Goal: Task Accomplishment & Management: Use online tool/utility

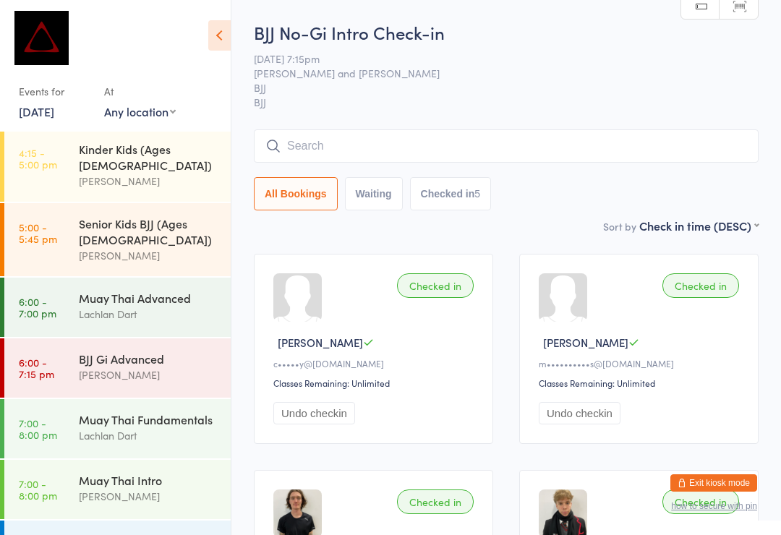
click at [152, 533] on div "BJJ No-Gi Fundamentals" at bounding box center [149, 541] width 140 height 16
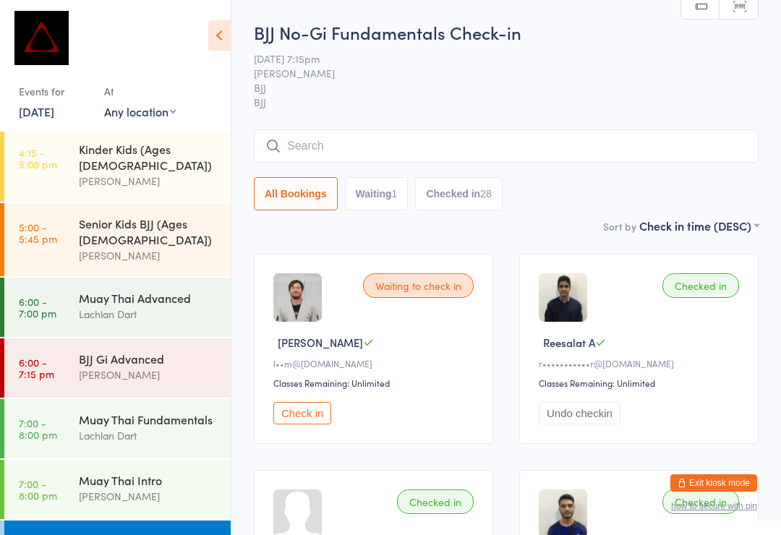
click at [320, 131] on input "search" at bounding box center [506, 145] width 505 height 33
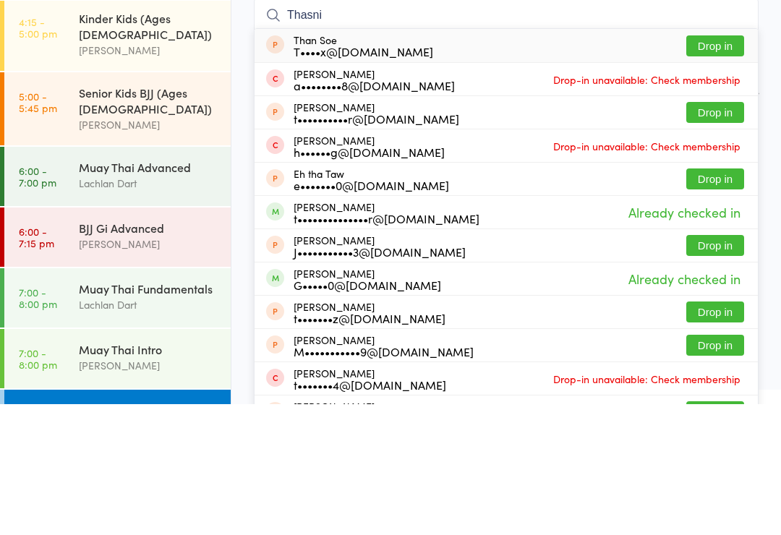
type input "Thasnim"
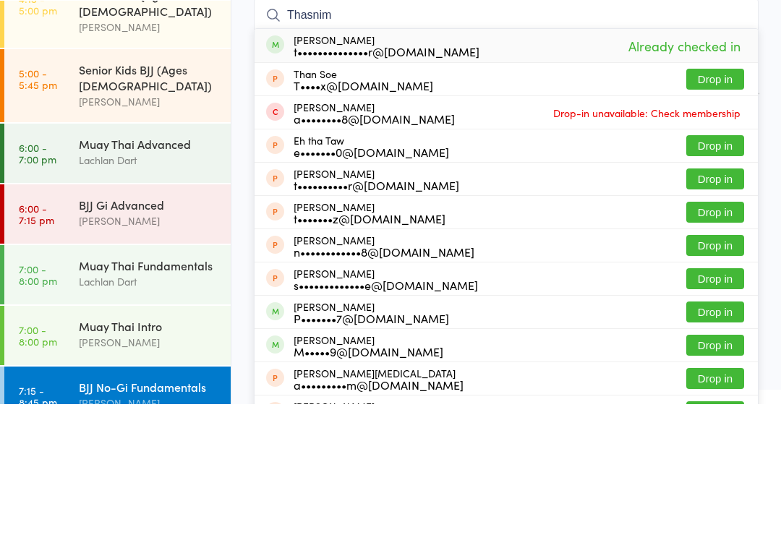
scroll to position [568, 0]
click at [120, 405] on div "Lachlan Dart" at bounding box center [149, 413] width 140 height 17
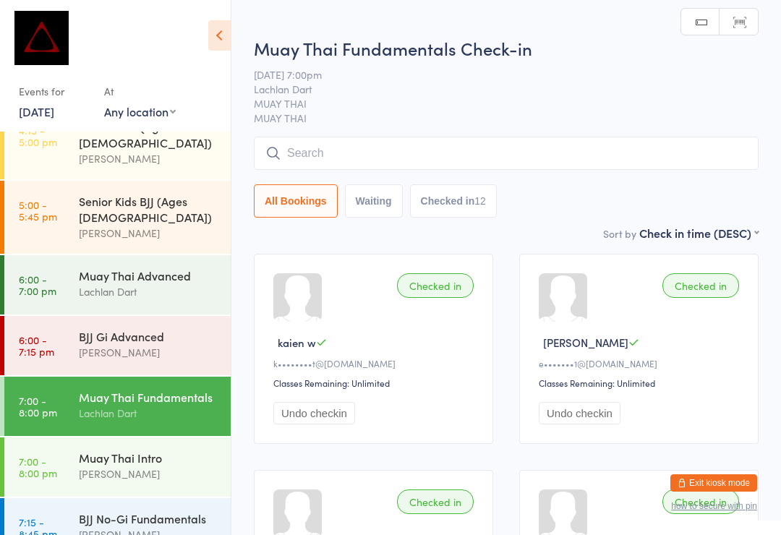
click at [109, 511] on div "BJJ No-Gi Fundamentals" at bounding box center [149, 519] width 140 height 16
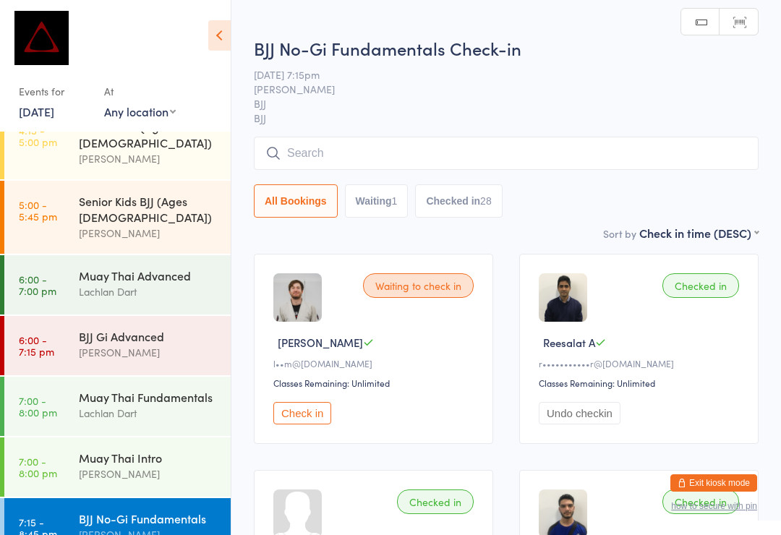
click at [478, 155] on input "search" at bounding box center [506, 153] width 505 height 33
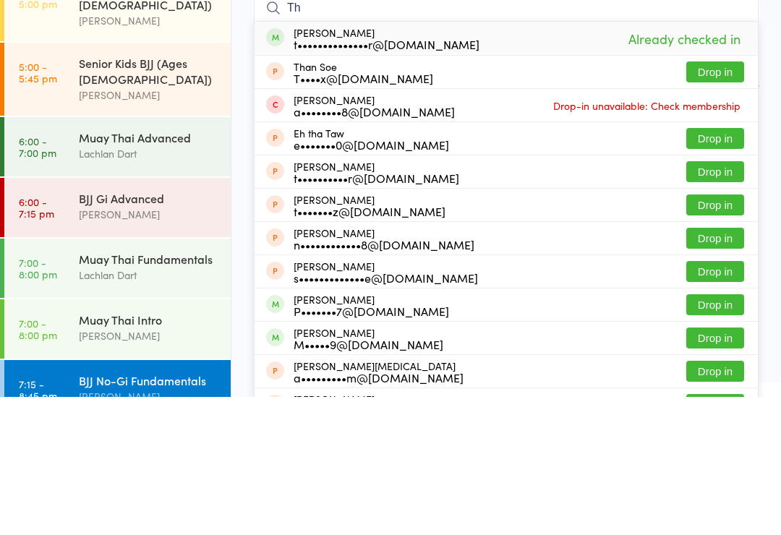
type input "T"
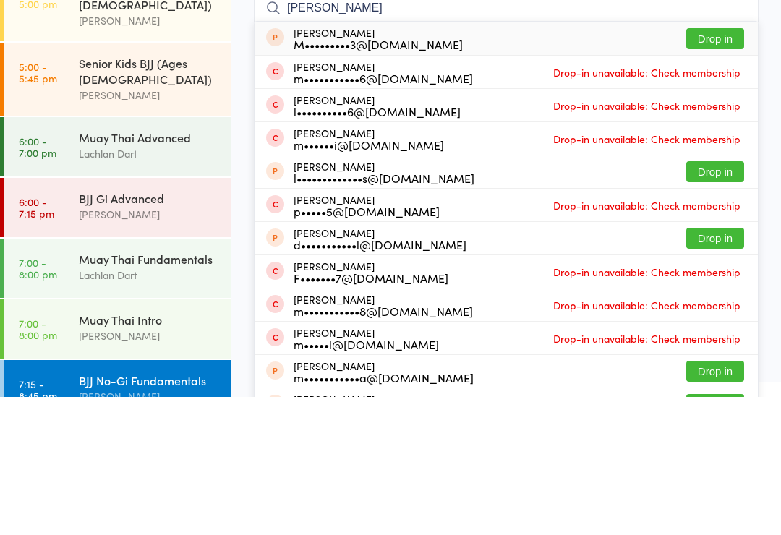
type input "[PERSON_NAME]"
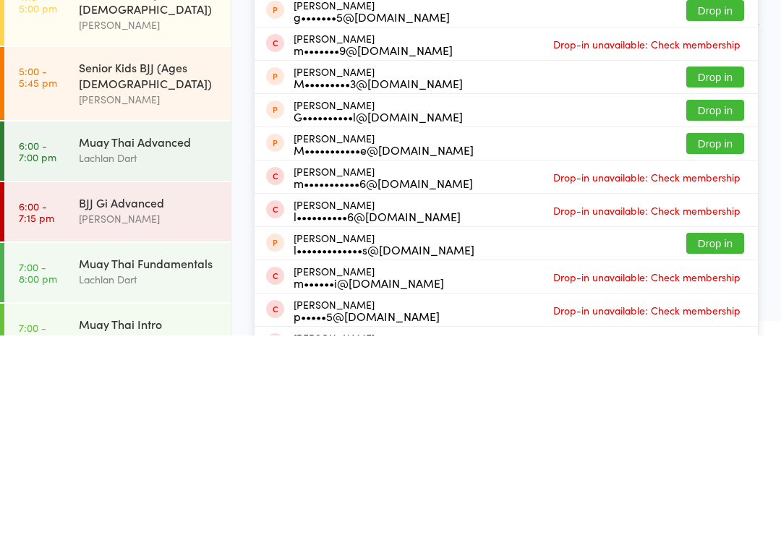
scroll to position [490, 0]
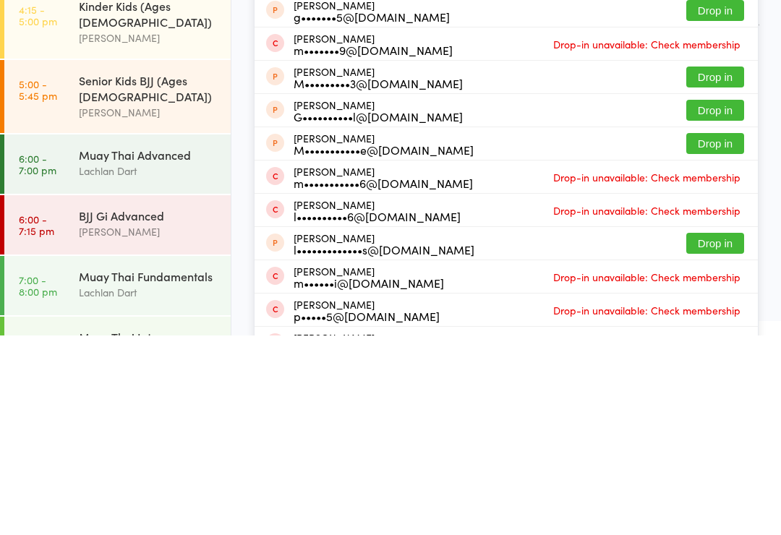
click at [134, 423] on div "[PERSON_NAME]" at bounding box center [149, 431] width 140 height 17
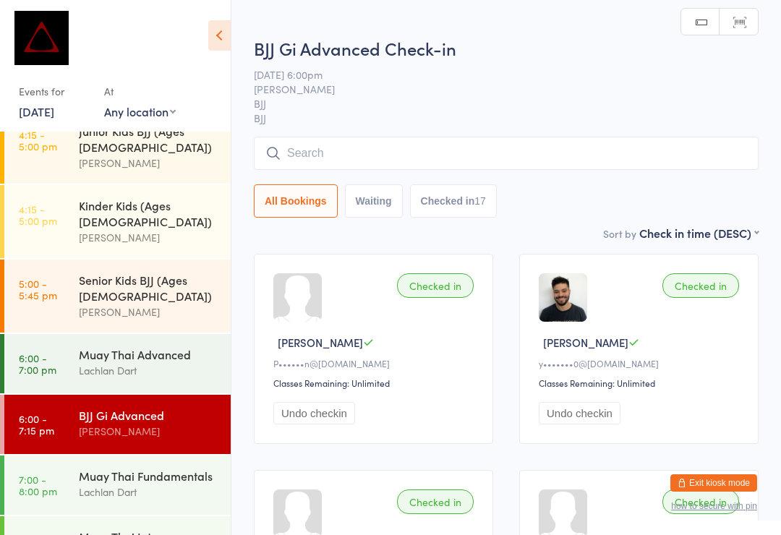
click at [400, 155] on input "search" at bounding box center [506, 153] width 505 height 33
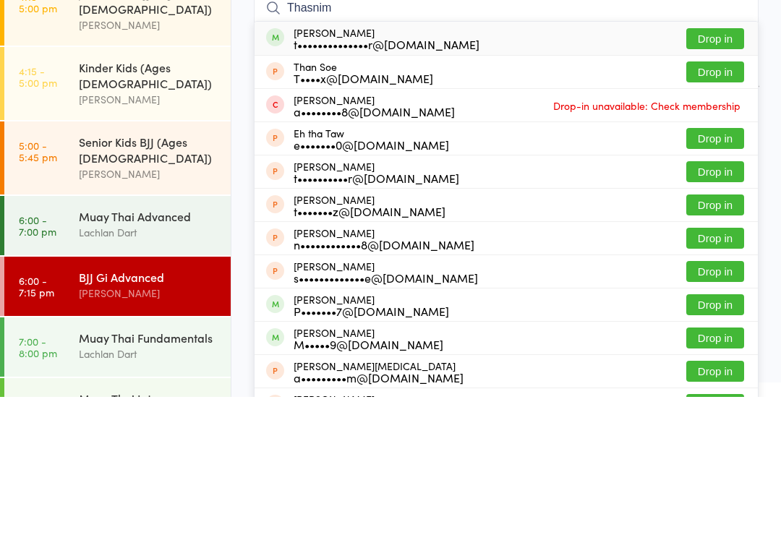
type input "Thasnim"
click at [728, 166] on button "Drop in" at bounding box center [715, 176] width 58 height 21
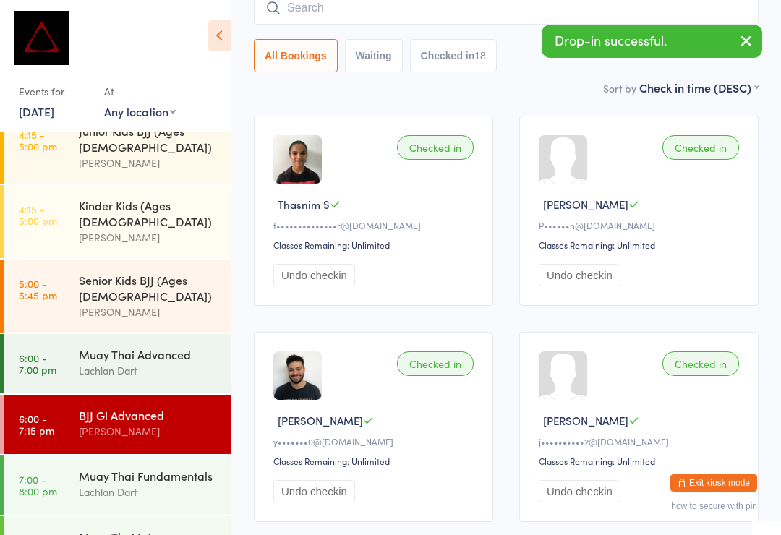
click at [423, 19] on input "search" at bounding box center [506, 7] width 505 height 33
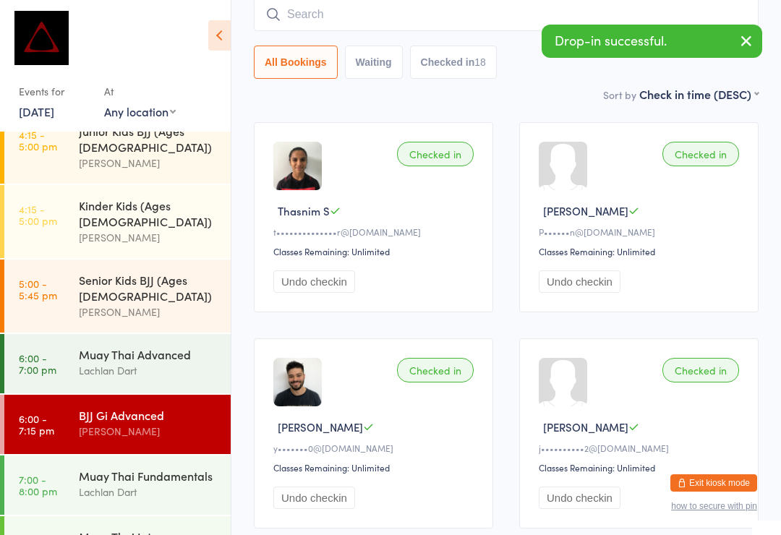
scroll to position [131, 0]
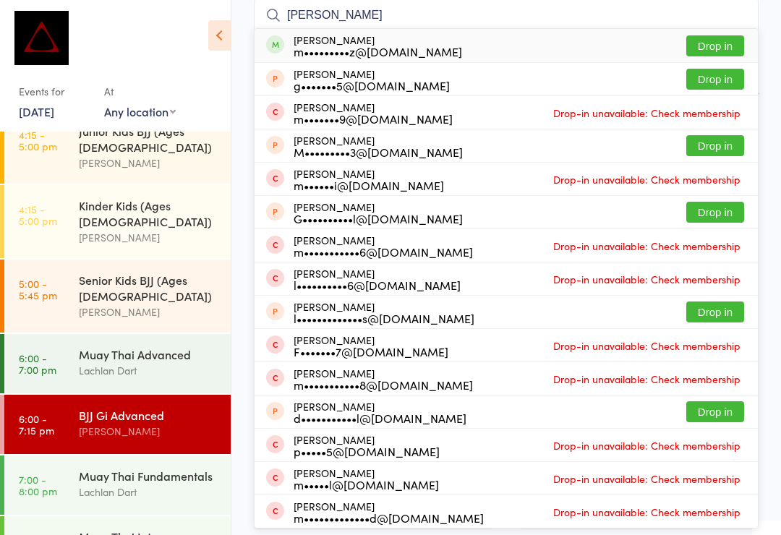
type input "[PERSON_NAME]"
click at [737, 38] on button "Drop in" at bounding box center [715, 45] width 58 height 21
